Goal: Task Accomplishment & Management: Use online tool/utility

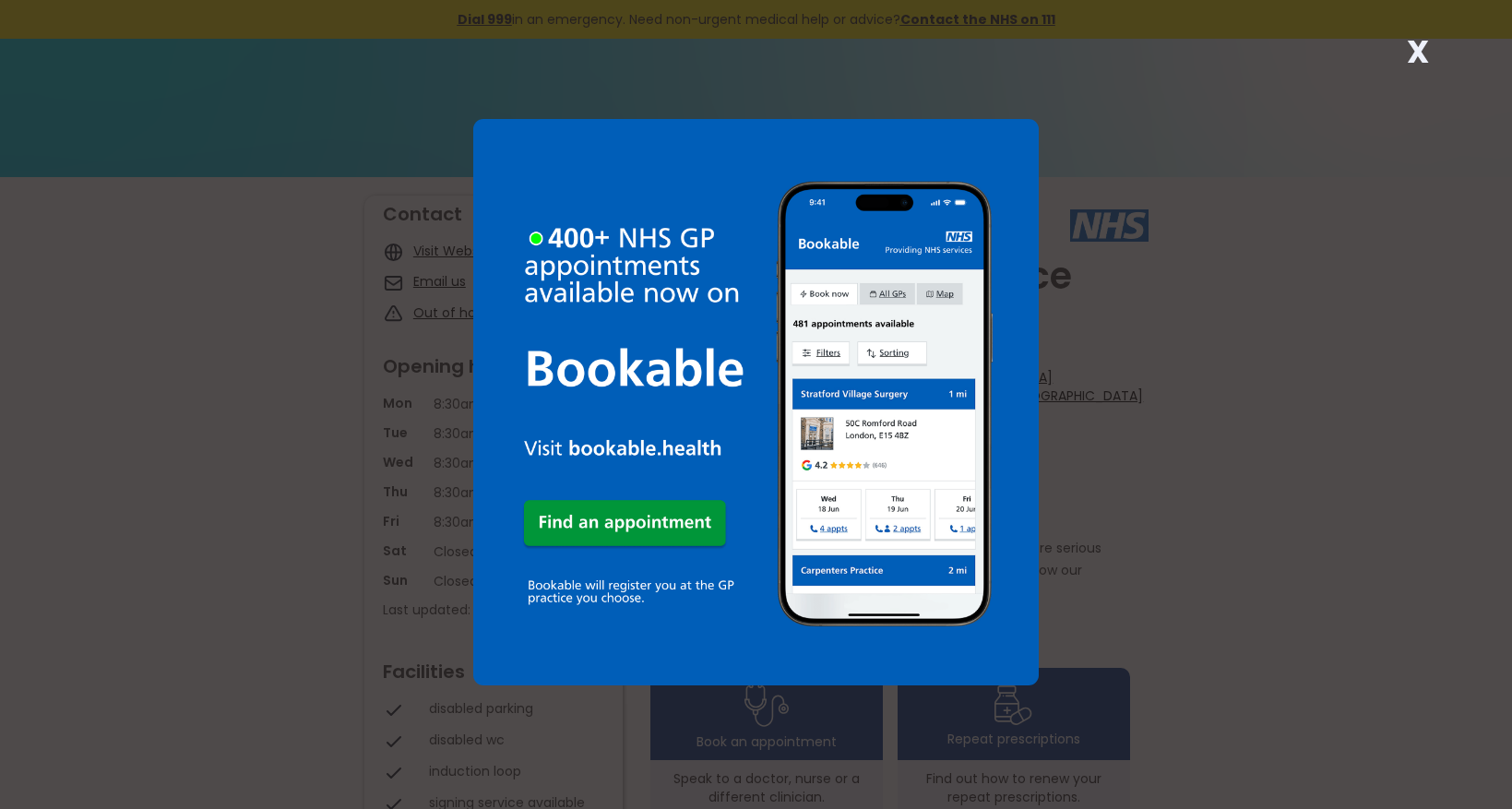
click at [1417, 52] on strong "X" at bounding box center [1418, 52] width 22 height 45
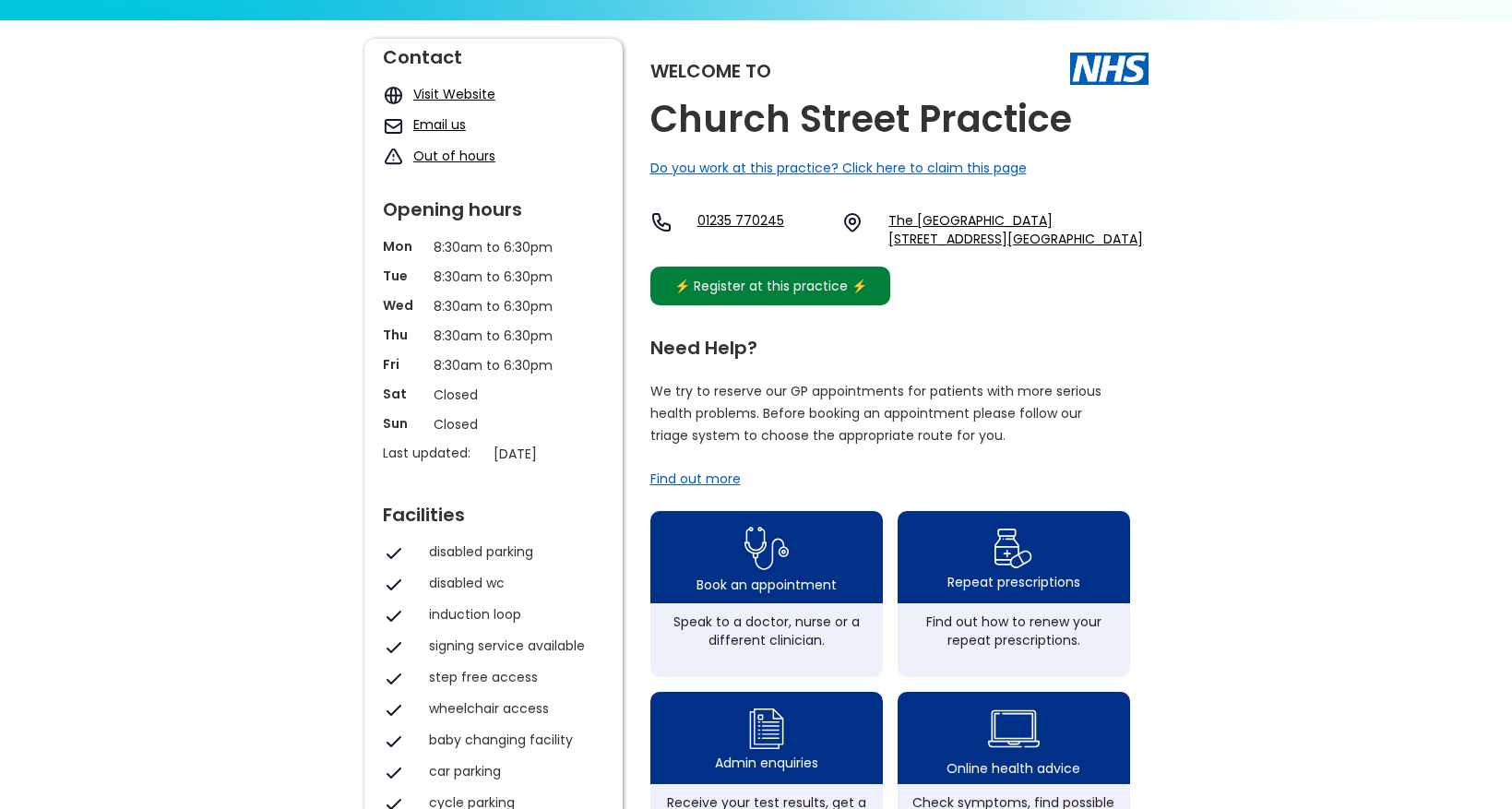
scroll to position [276, 0]
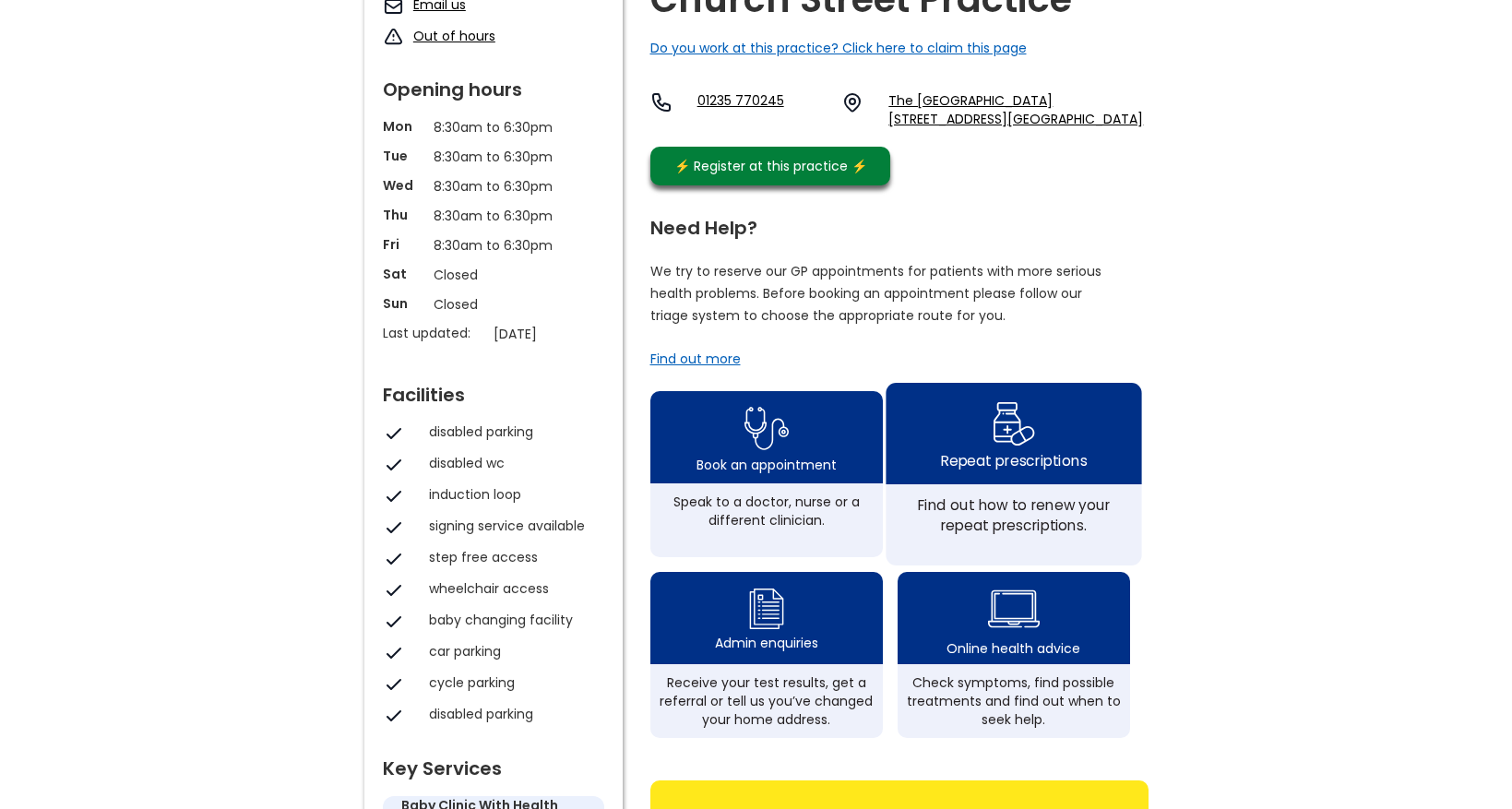
click at [1028, 469] on div "Repeat prescriptions" at bounding box center [1013, 460] width 146 height 20
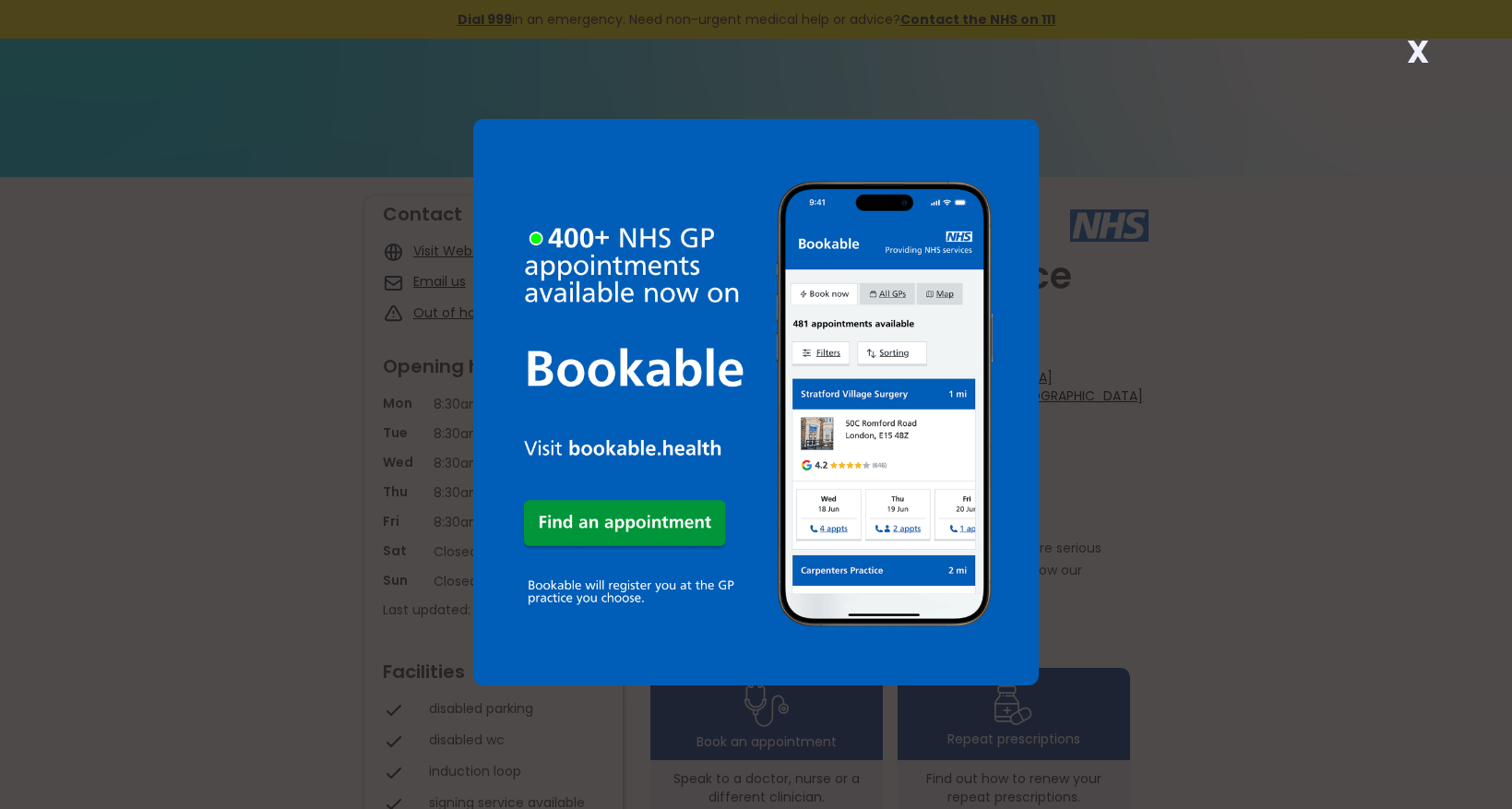
click at [1419, 43] on strong "X" at bounding box center [1418, 52] width 22 height 45
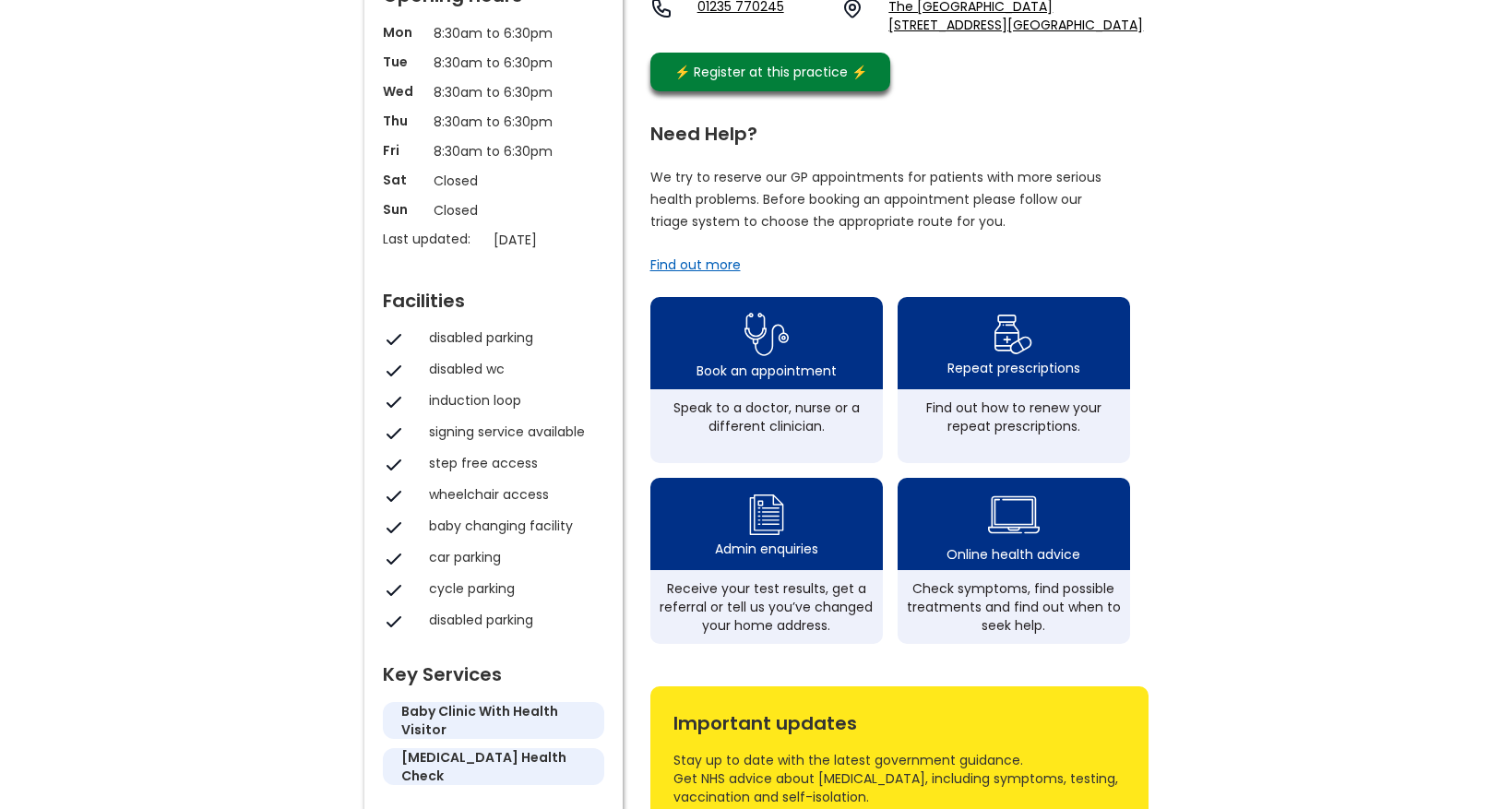
scroll to position [369, 0]
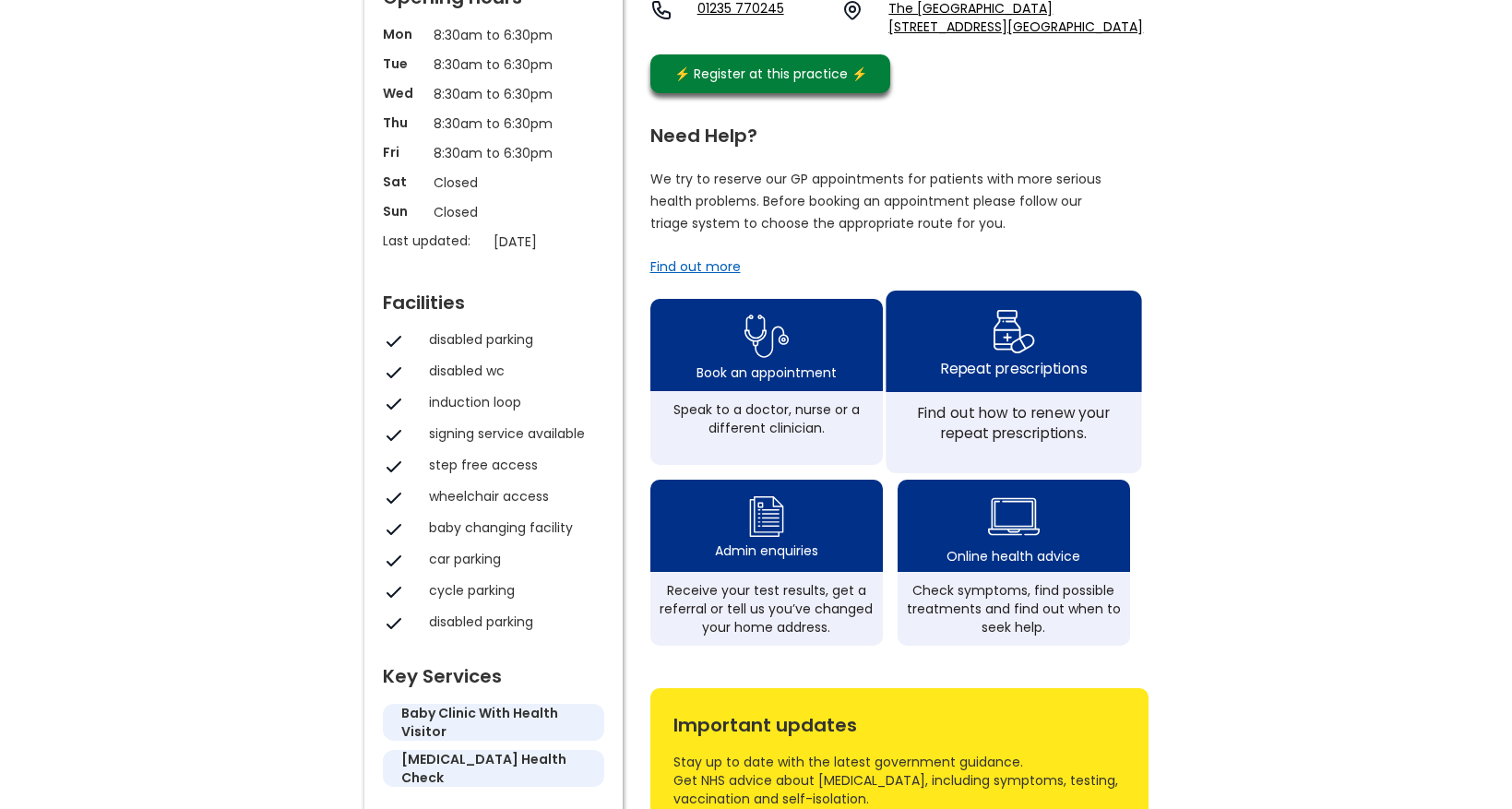
click at [1025, 392] on div "Repeat prescriptions" at bounding box center [1013, 340] width 255 height 101
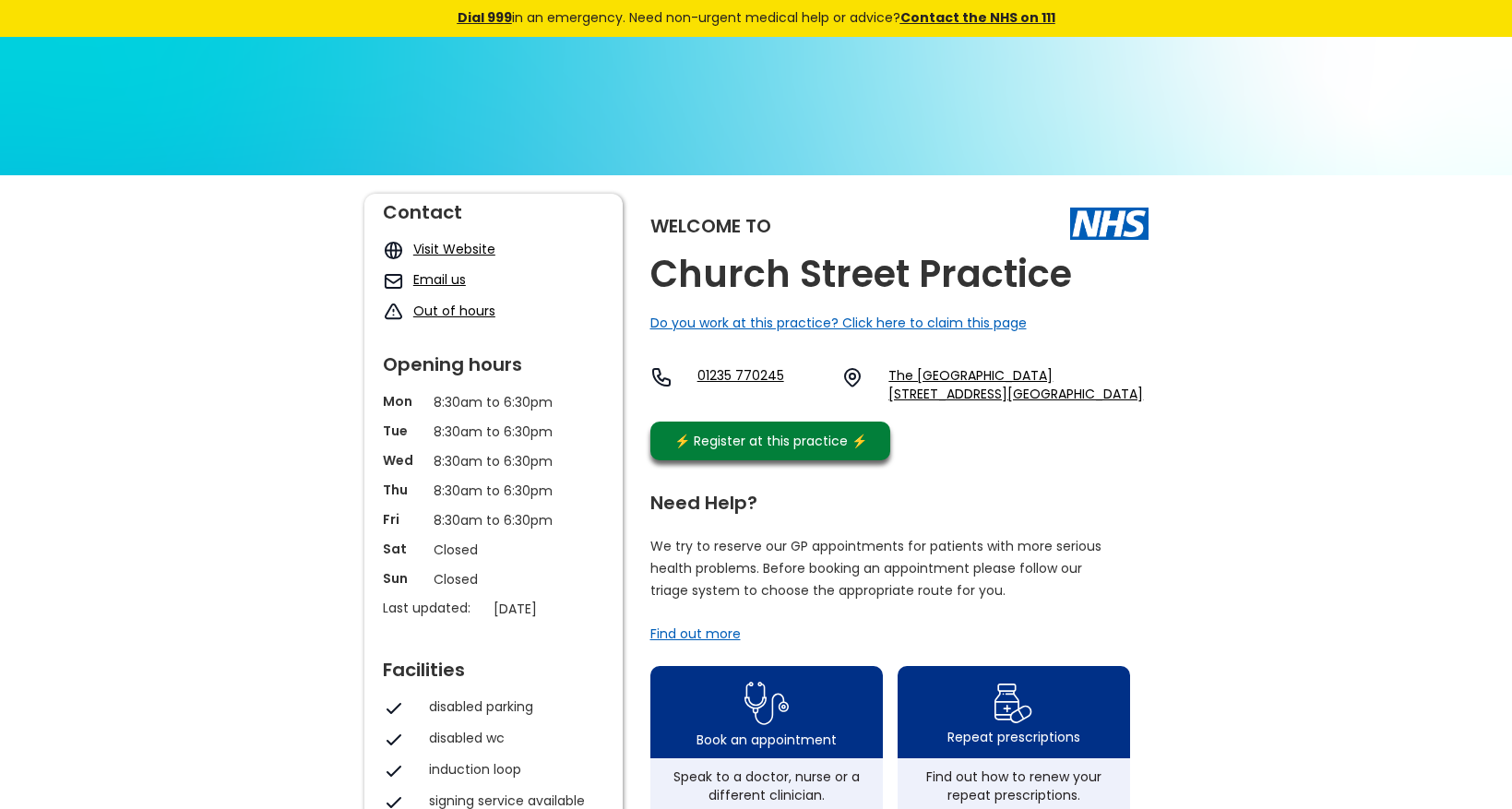
scroll to position [0, 0]
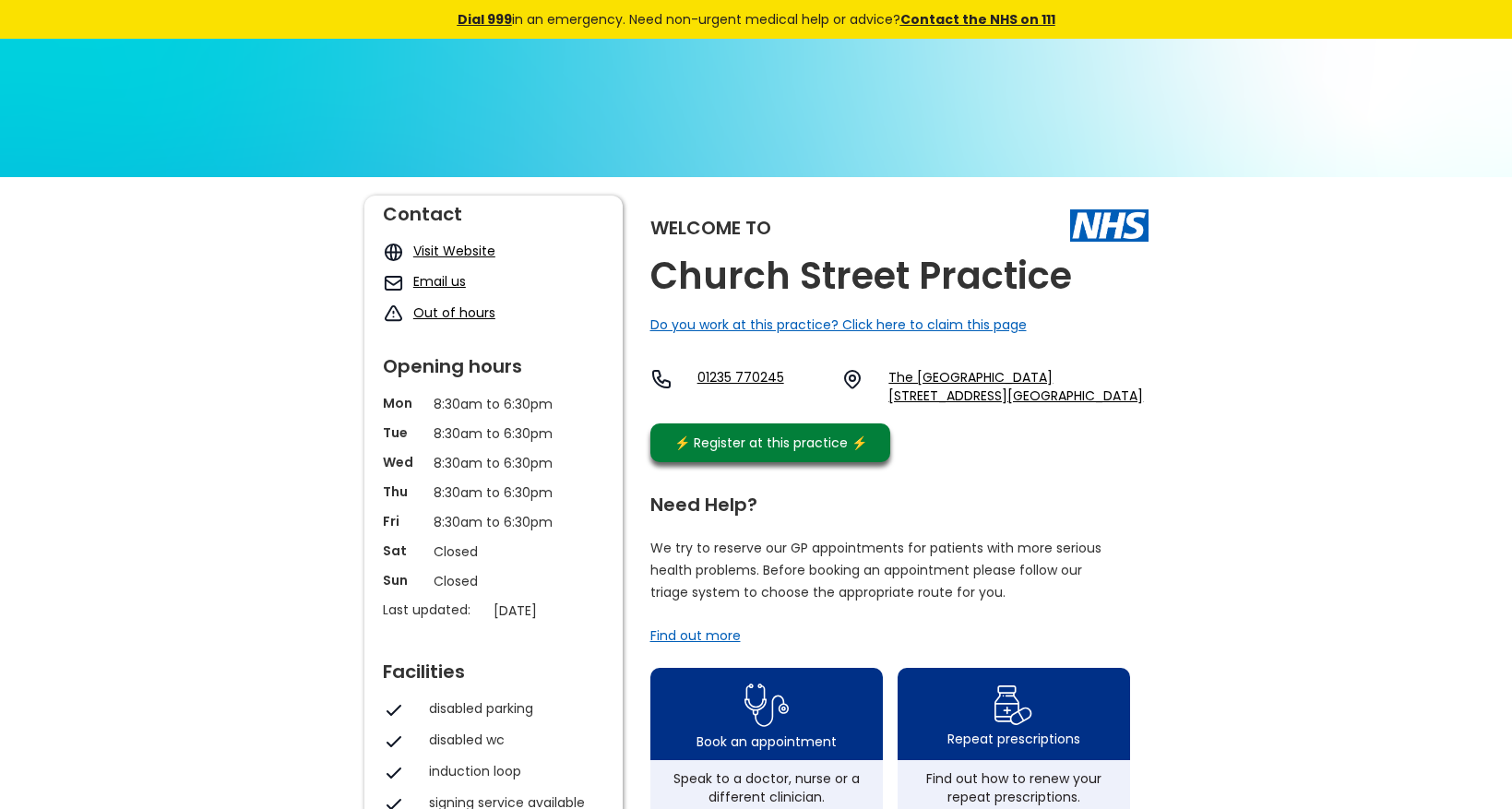
click at [435, 242] on link "Visit Website" at bounding box center [454, 250] width 82 height 19
